Goal: Transaction & Acquisition: Book appointment/travel/reservation

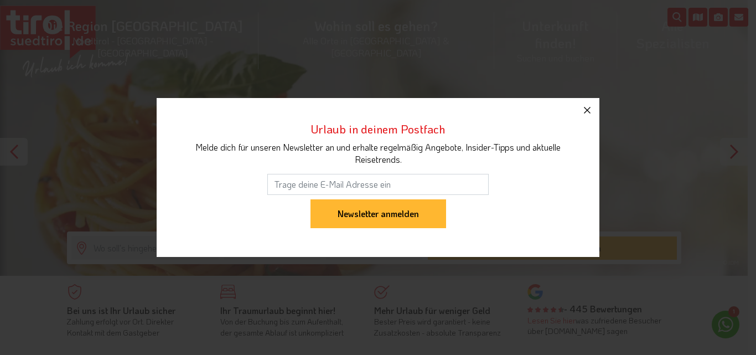
click at [586, 109] on icon "button" at bounding box center [587, 110] width 7 height 7
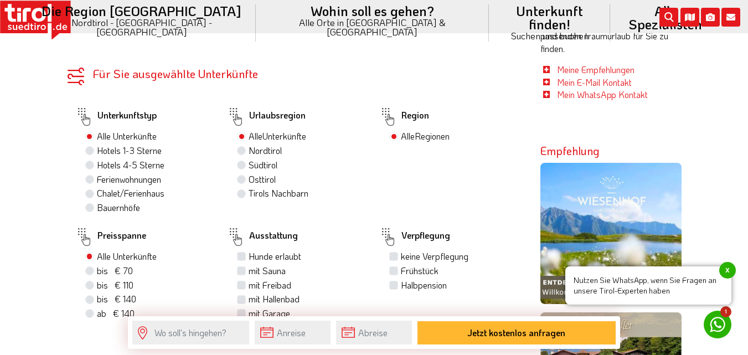
scroll to position [559, 0]
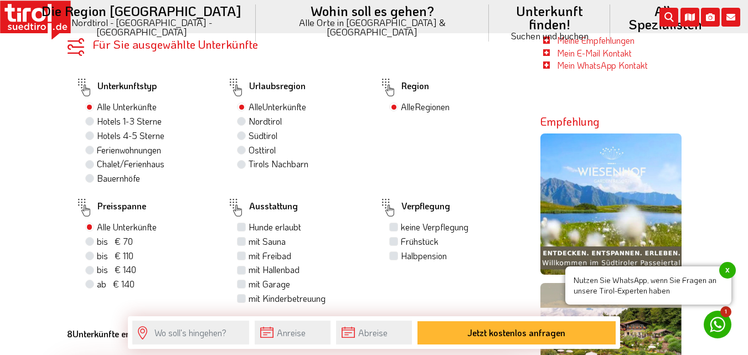
click at [97, 122] on label "Hotels 1-3 Sterne" at bounding box center [129, 121] width 65 height 12
click at [88, 122] on input "Hotels 1-3 Sterne" at bounding box center [90, 120] width 7 height 7
radio input "true"
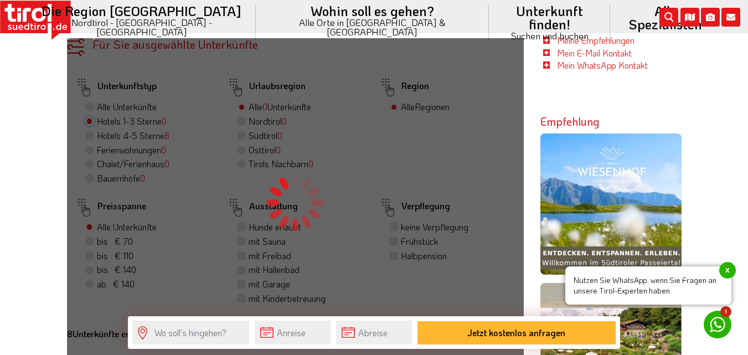
scroll to position [560, 0]
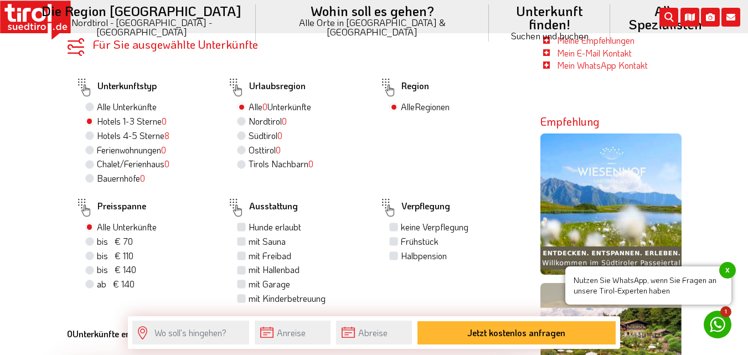
click at [225, 157] on div "Urlaubsregion Alle 0 Unterkünfte Nordtirol 0 Südtirol 0 Osttirol 0 Tirols Nachb…" at bounding box center [295, 130] width 152 height 111
click at [285, 120] on span "0" at bounding box center [284, 121] width 5 height 12
click at [246, 120] on input "Nordtirol 0" at bounding box center [242, 120] width 7 height 7
radio input "true"
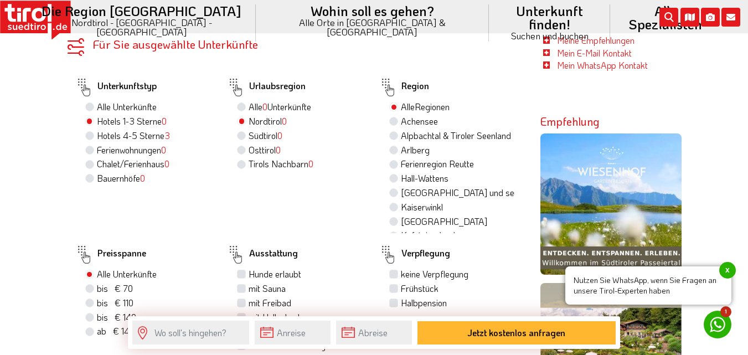
click at [401, 219] on label "[GEOGRAPHIC_DATA]" at bounding box center [444, 221] width 86 height 12
click at [393, 219] on input "[GEOGRAPHIC_DATA]" at bounding box center [394, 220] width 7 height 7
radio input "true"
click at [97, 272] on label "Alle Unterkünfte" at bounding box center [127, 274] width 60 height 12
click at [88, 272] on input "Alle Unterkünfte" at bounding box center [90, 273] width 7 height 7
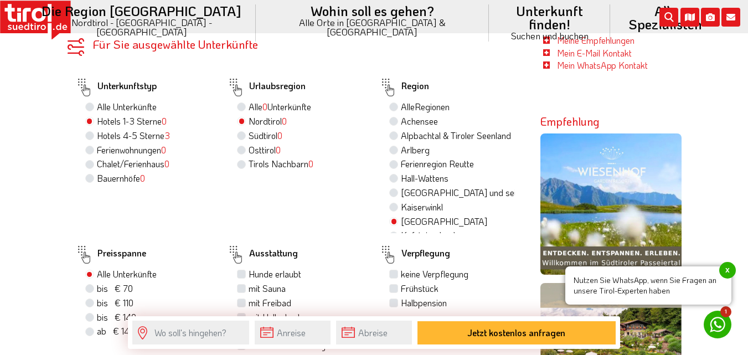
click at [248, 286] on label "mit Sauna" at bounding box center [266, 288] width 37 height 12
click at [241, 286] on input "mit Sauna" at bounding box center [242, 287] width 7 height 7
checkbox input "true"
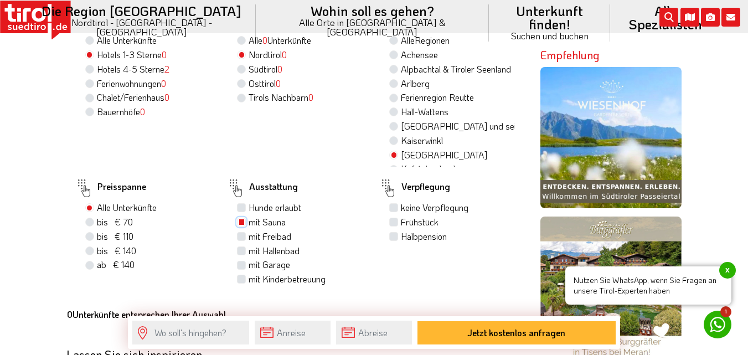
scroll to position [641, 0]
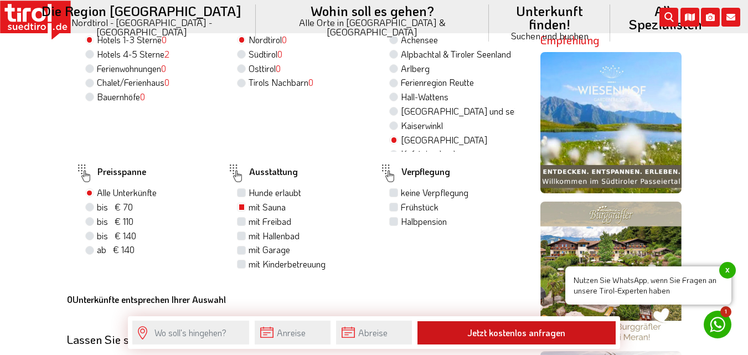
click at [453, 334] on button "Jetzt kostenlos anfragen" at bounding box center [516, 332] width 198 height 23
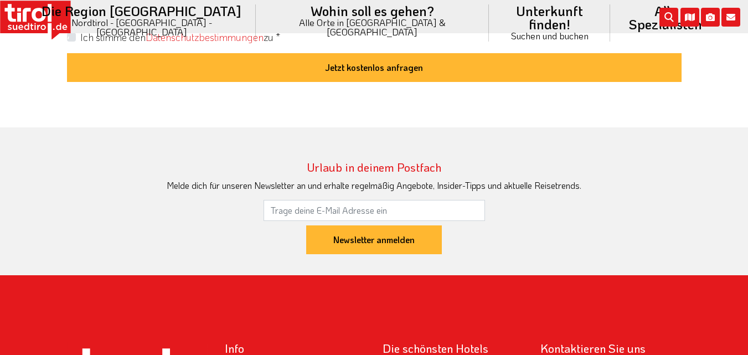
scroll to position [1113, 0]
